Goal: Navigation & Orientation: Find specific page/section

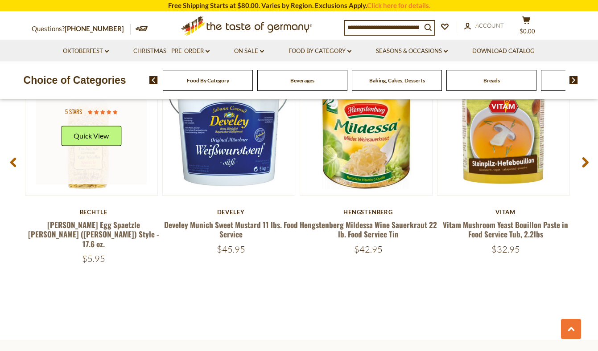
scroll to position [1221, 0]
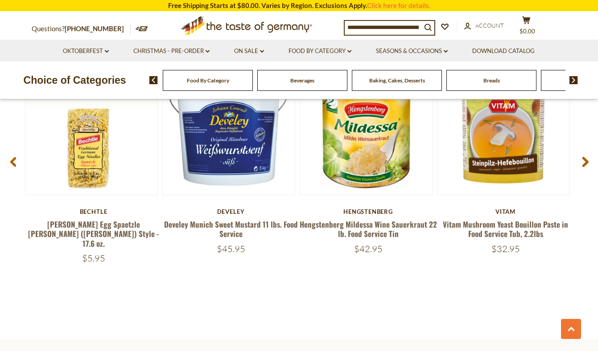
click at [214, 83] on span "Food By Category" at bounding box center [208, 80] width 42 height 7
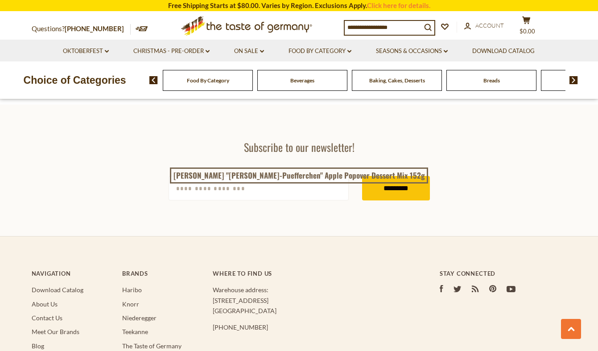
scroll to position [2443, 0]
drag, startPoint x: 568, startPoint y: 80, endPoint x: 575, endPoint y: 78, distance: 7.5
click at [574, 78] on span at bounding box center [569, 80] width 15 height 8
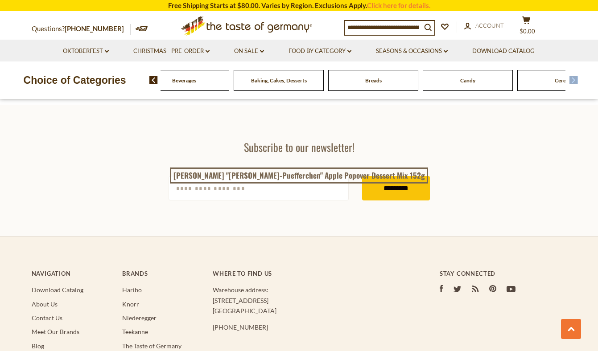
click at [575, 78] on img at bounding box center [573, 80] width 8 height 8
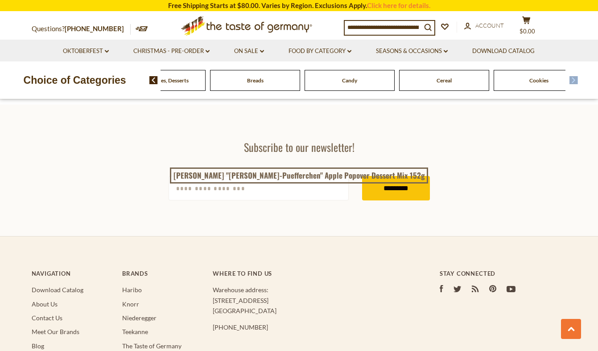
click at [574, 78] on img at bounding box center [573, 80] width 8 height 8
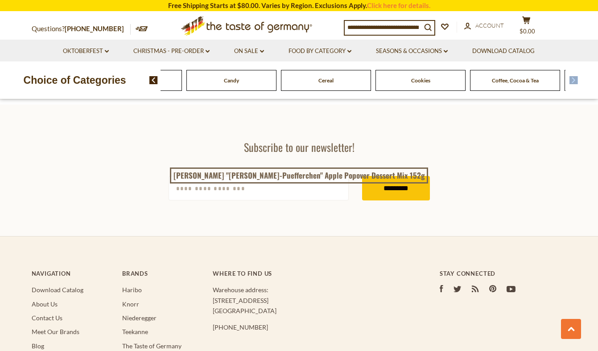
click at [575, 78] on img at bounding box center [573, 80] width 8 height 8
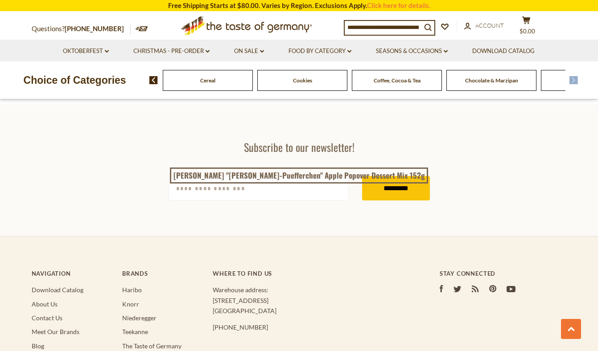
click at [576, 78] on img at bounding box center [573, 80] width 8 height 8
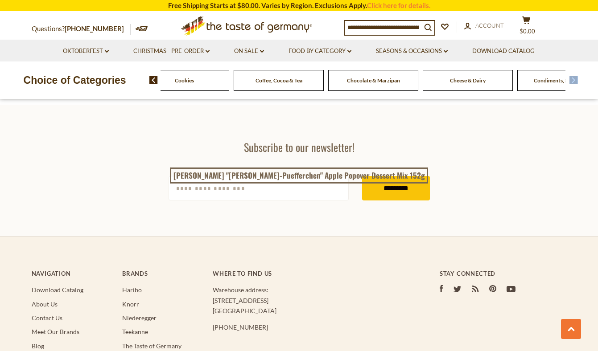
click at [576, 79] on img at bounding box center [573, 80] width 8 height 8
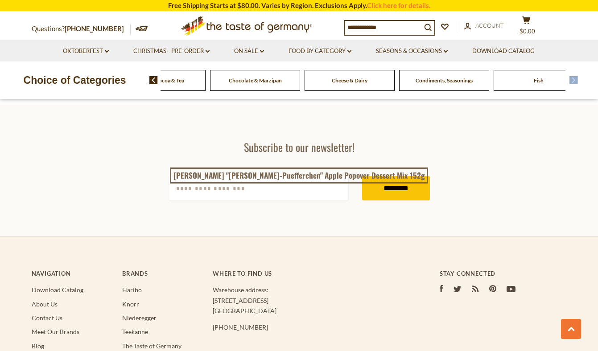
click at [576, 79] on img at bounding box center [573, 80] width 8 height 8
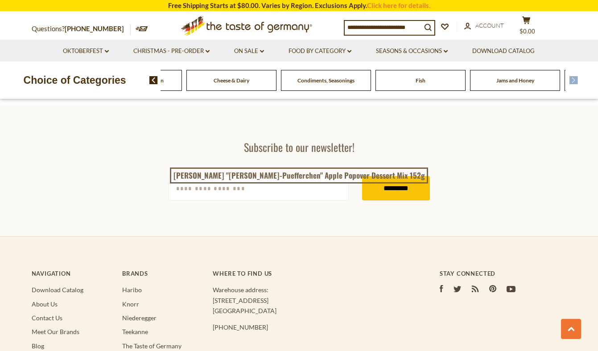
click at [576, 79] on img at bounding box center [573, 80] width 8 height 8
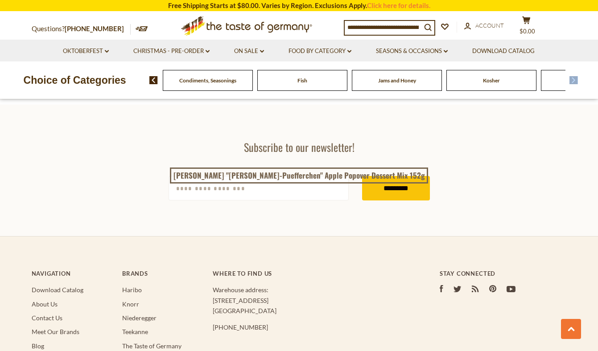
click at [576, 79] on img at bounding box center [573, 80] width 8 height 8
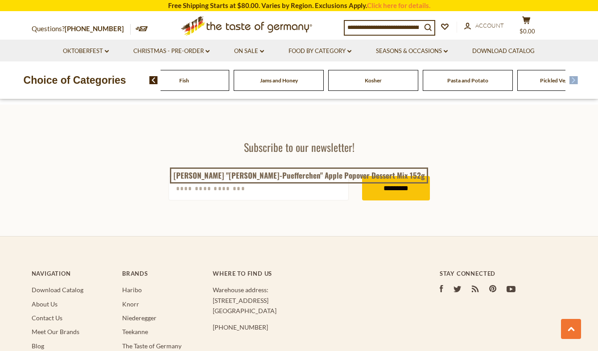
click at [576, 79] on img at bounding box center [573, 80] width 8 height 8
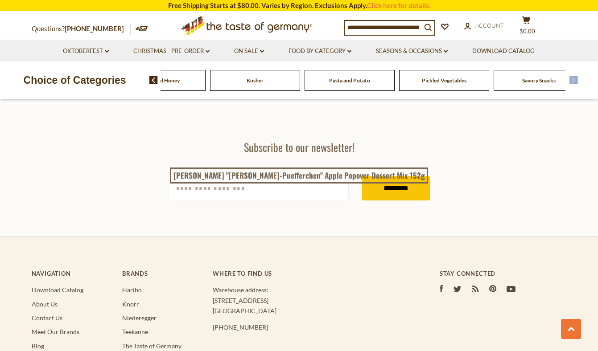
click at [576, 79] on img at bounding box center [573, 80] width 8 height 8
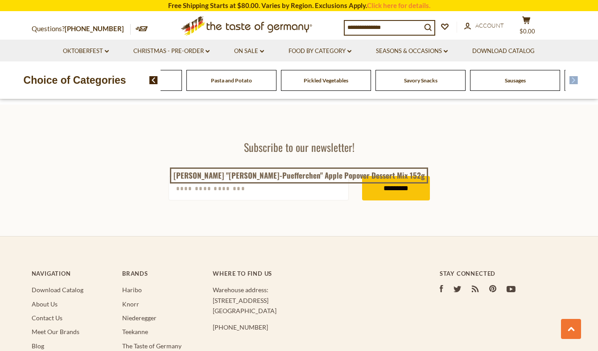
click at [576, 79] on img at bounding box center [573, 80] width 8 height 8
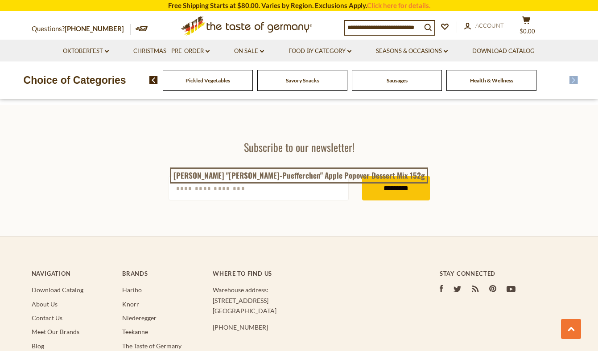
click at [576, 79] on img at bounding box center [573, 80] width 8 height 8
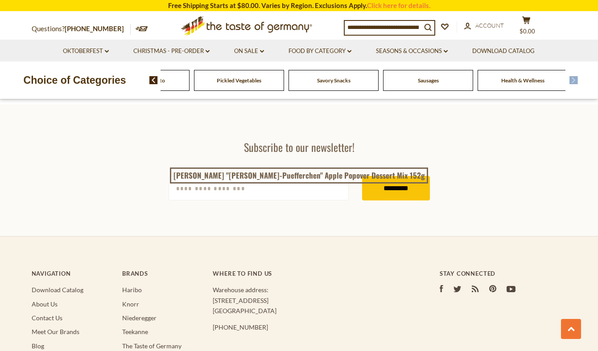
click at [524, 83] on span "Health & Wellness" at bounding box center [522, 80] width 43 height 7
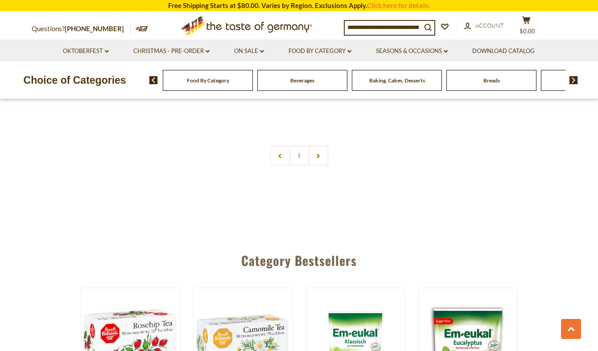
scroll to position [2202, 0]
